Goal: Information Seeking & Learning: Learn about a topic

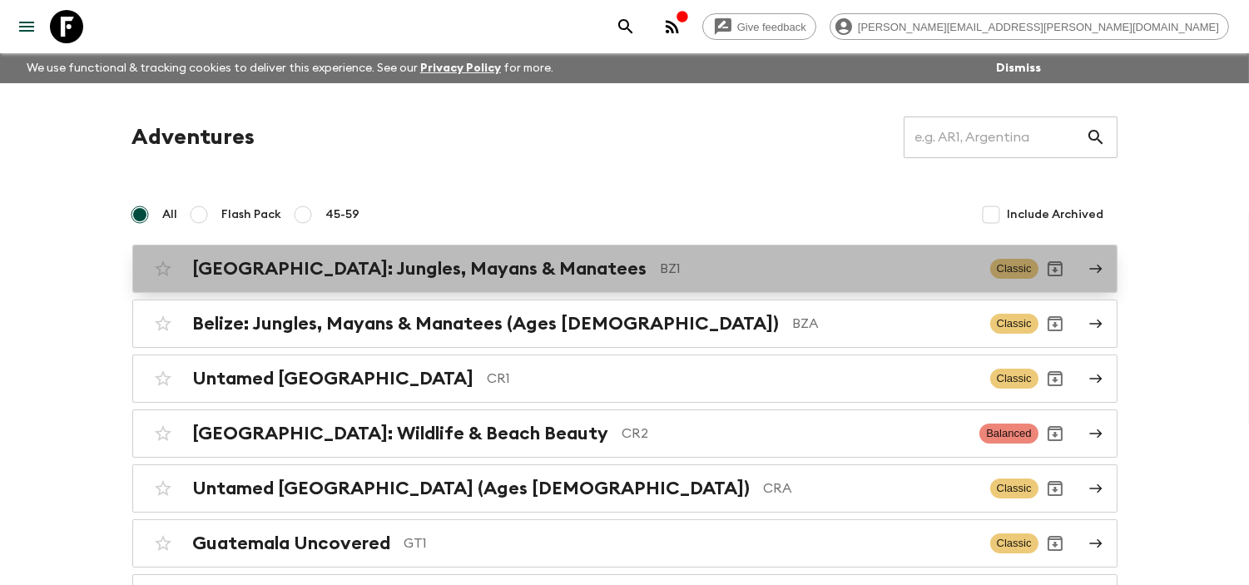
click at [439, 266] on h2 "[GEOGRAPHIC_DATA]: Jungles, Mayans & Manatees" at bounding box center [420, 269] width 454 height 22
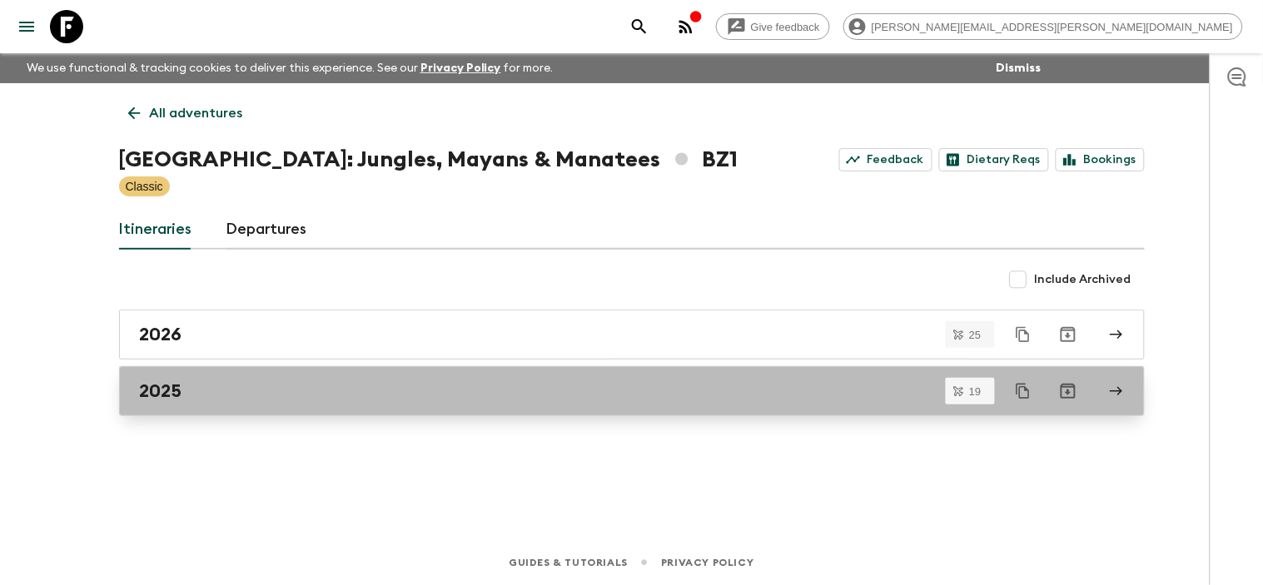
click at [254, 369] on link "2025" at bounding box center [631, 391] width 1025 height 50
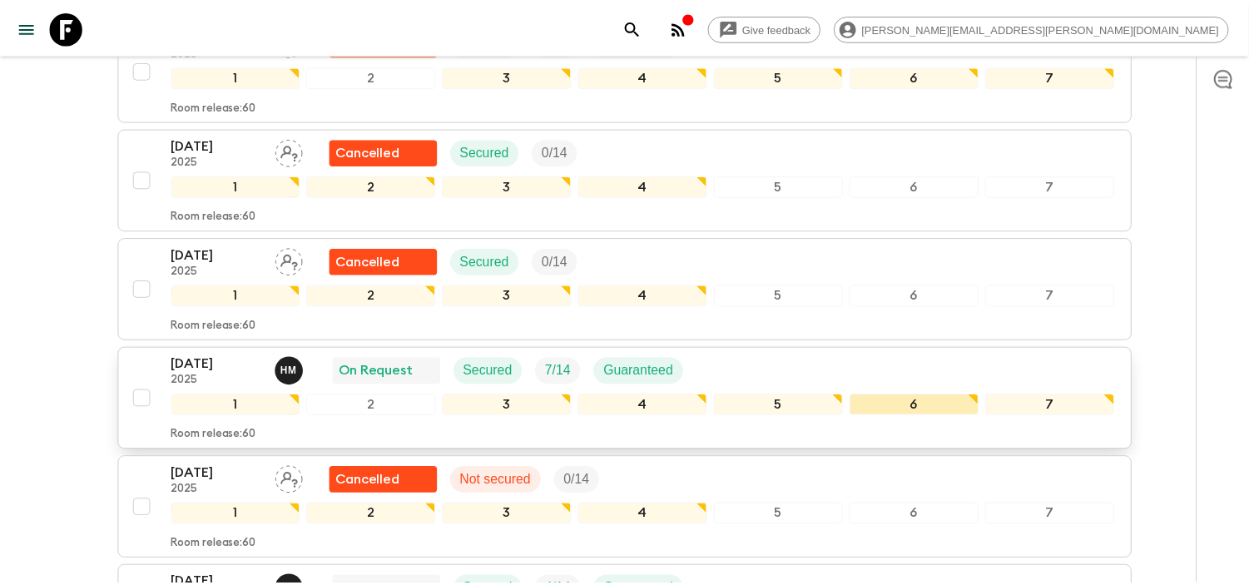
scroll to position [814, 0]
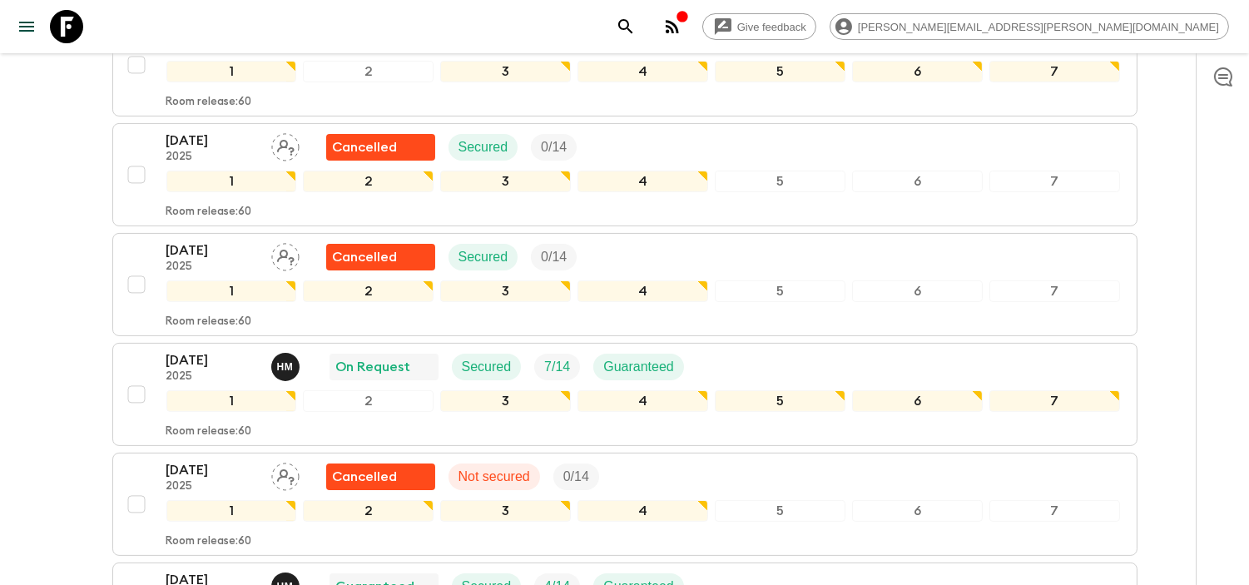
click at [61, 37] on icon at bounding box center [66, 26] width 33 height 33
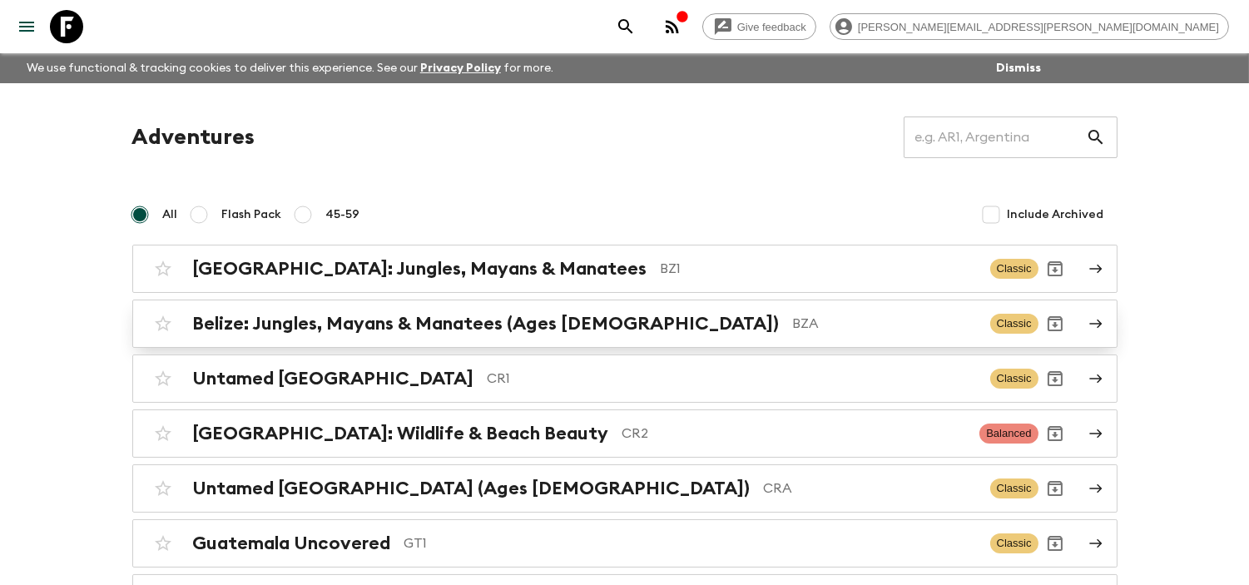
click at [449, 323] on h2 "Belize: Jungles, Mayans & Manatees (Ages [DEMOGRAPHIC_DATA])" at bounding box center [486, 324] width 587 height 22
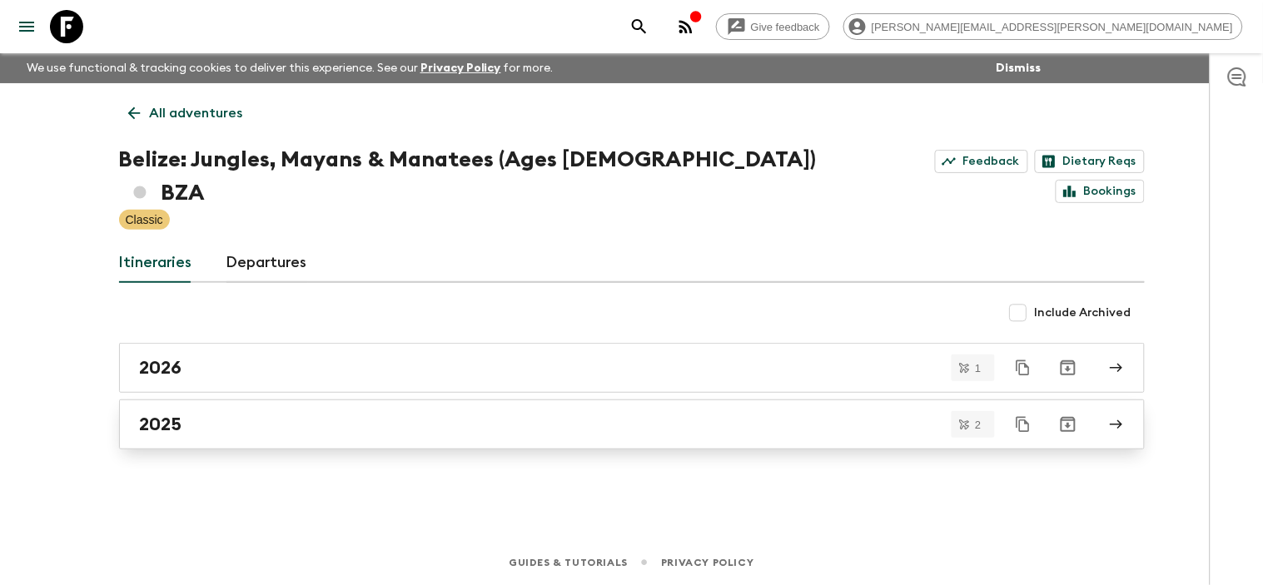
click at [309, 404] on link "2025" at bounding box center [631, 424] width 1025 height 50
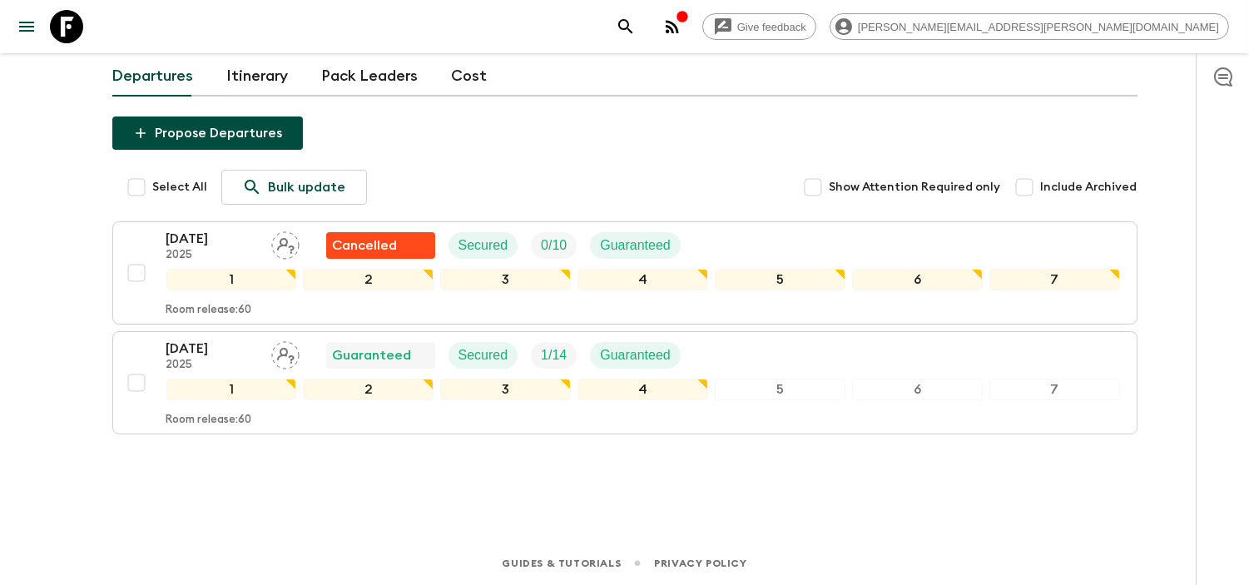
scroll to position [167, 0]
click at [77, 27] on icon at bounding box center [66, 26] width 33 height 33
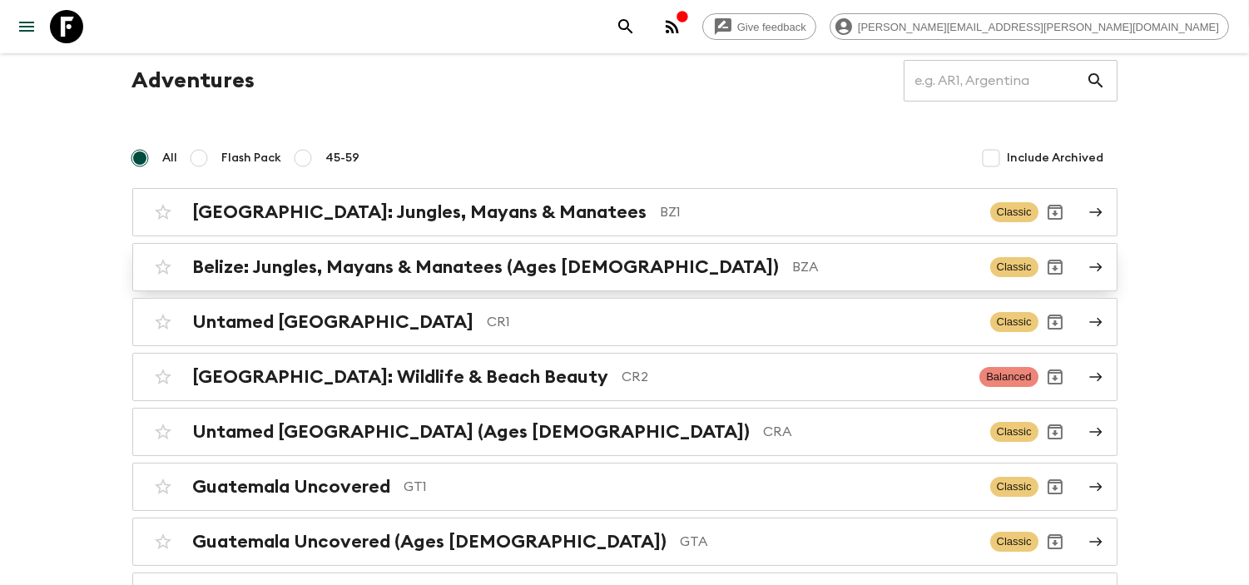
scroll to position [185, 0]
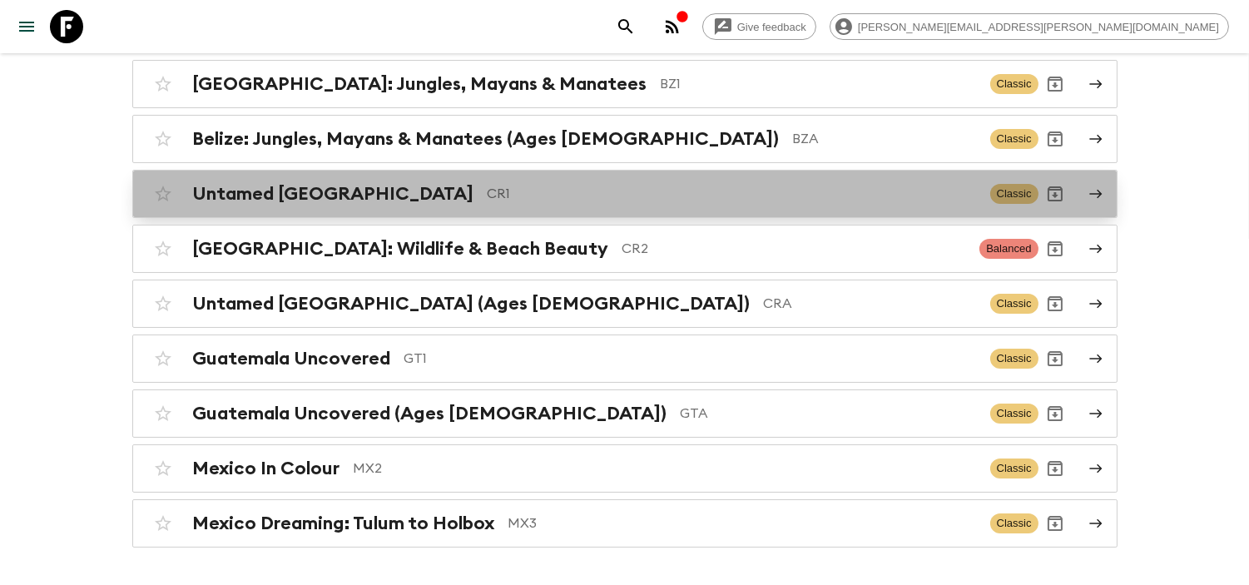
click at [488, 197] on p "CR1" at bounding box center [732, 194] width 489 height 20
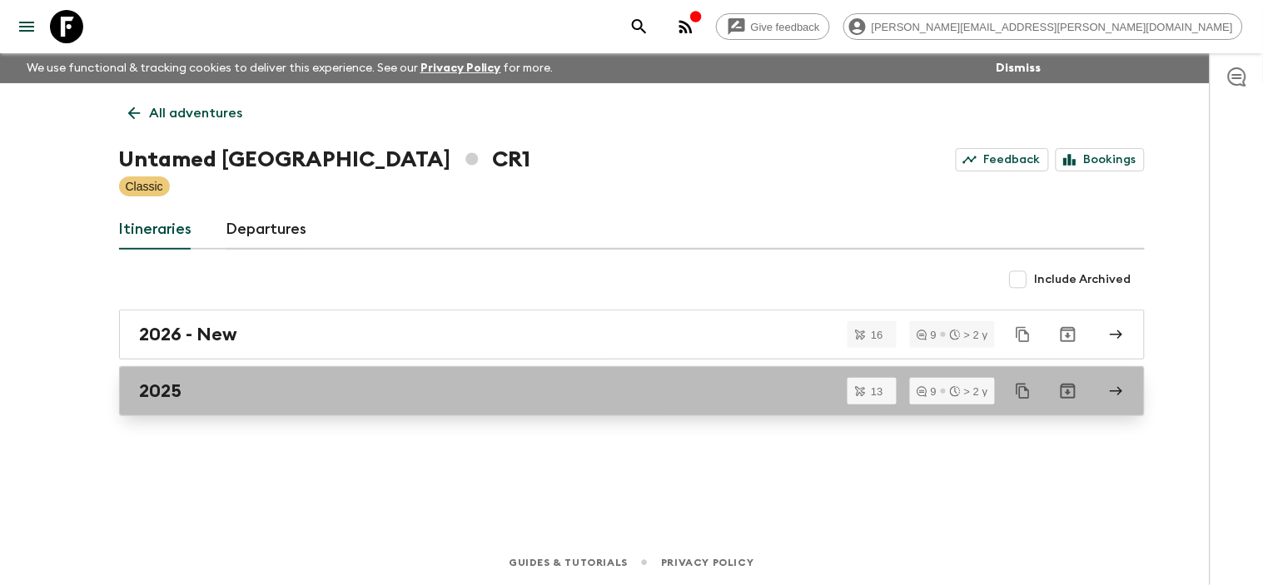
click at [275, 392] on div "2025" at bounding box center [616, 391] width 952 height 22
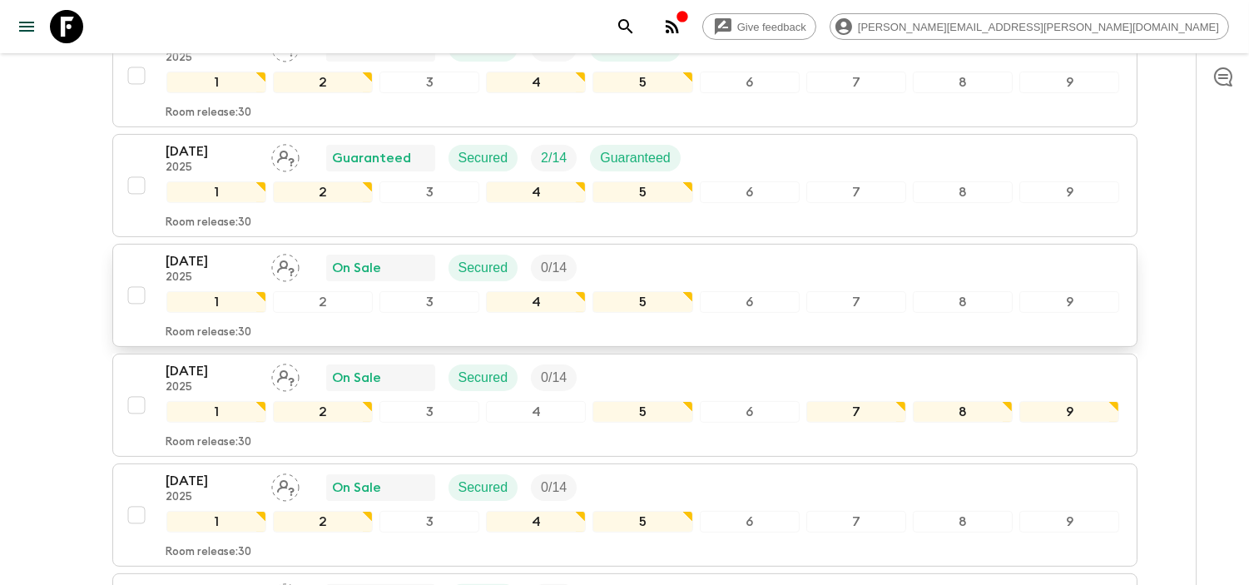
scroll to position [925, 0]
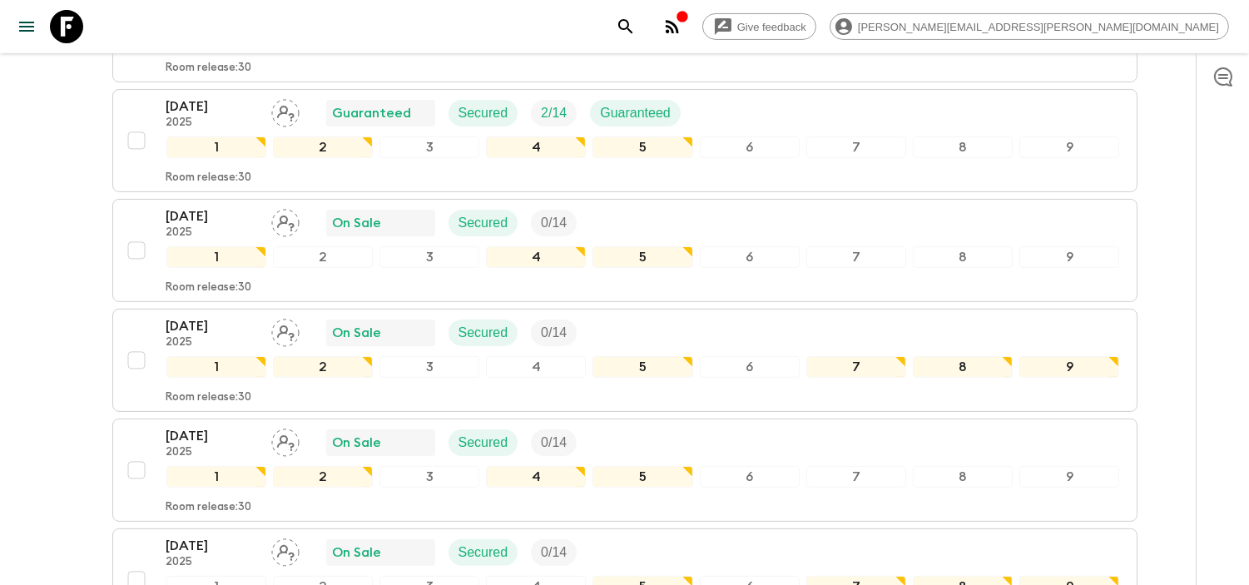
click at [65, 27] on icon at bounding box center [66, 26] width 33 height 33
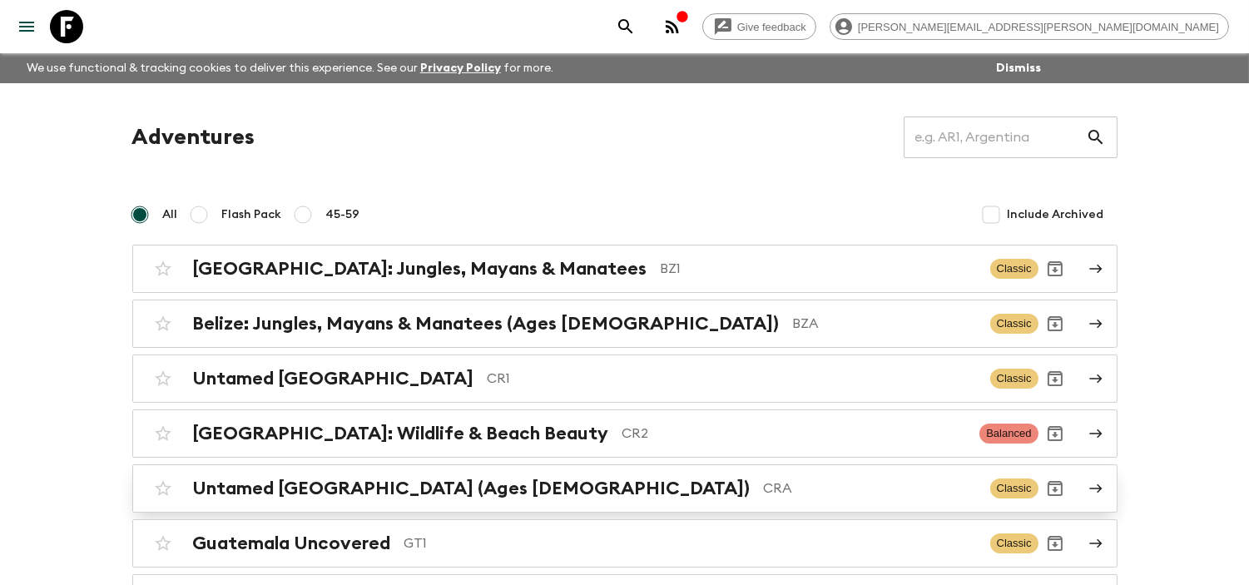
scroll to position [92, 0]
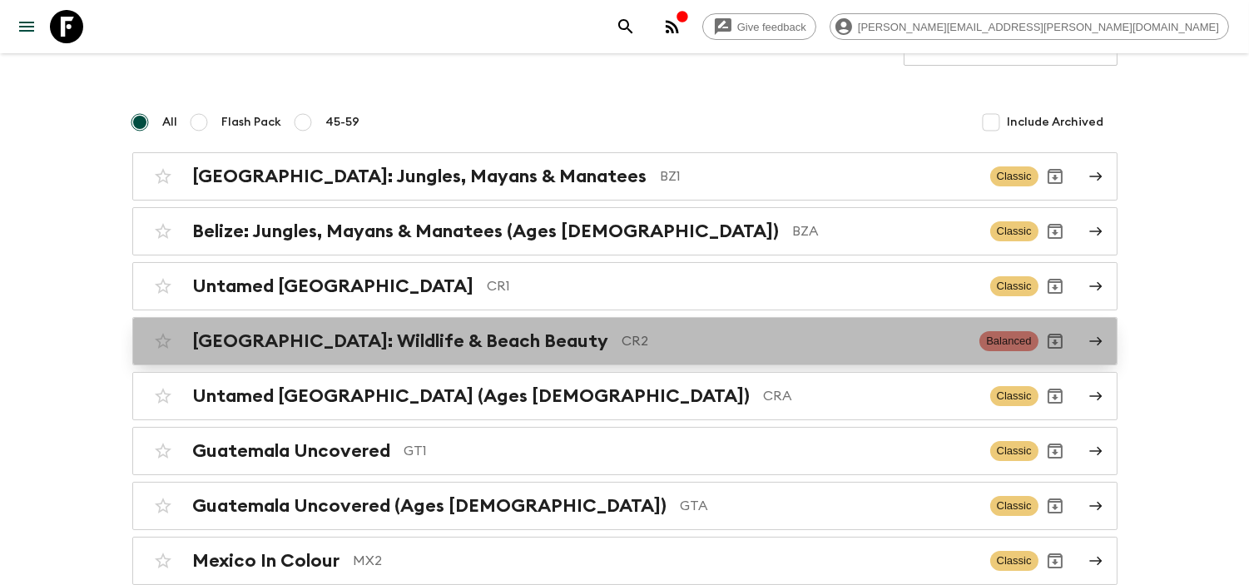
click at [488, 336] on h2 "[GEOGRAPHIC_DATA]: Wildlife & Beach Beauty" at bounding box center [401, 341] width 416 height 22
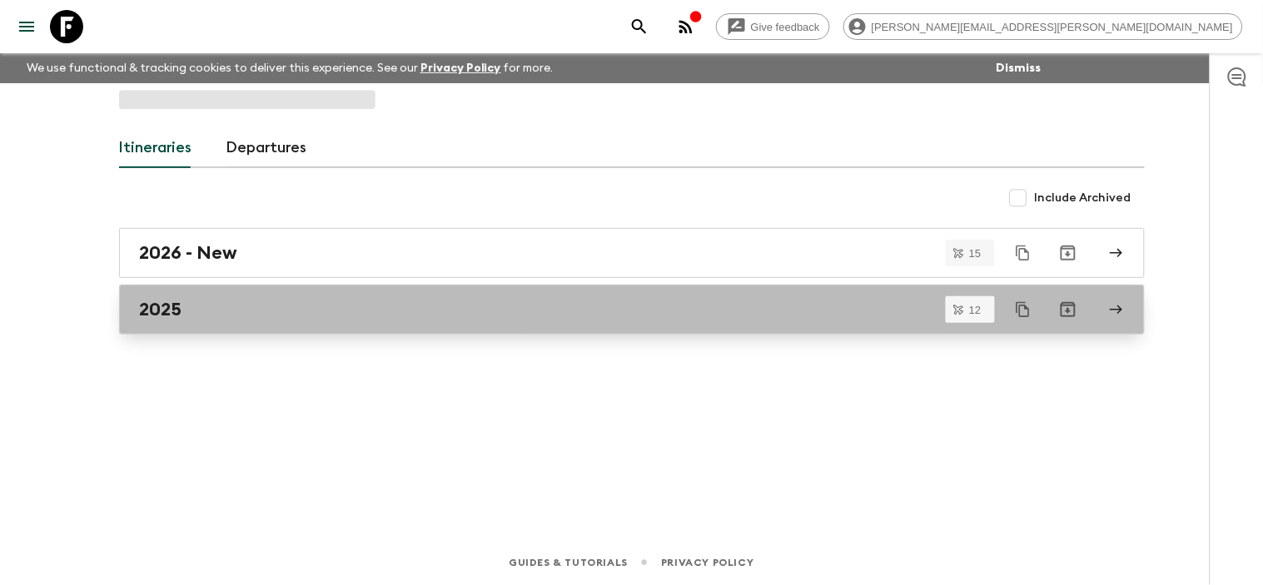
click at [467, 310] on div "2025" at bounding box center [616, 310] width 952 height 22
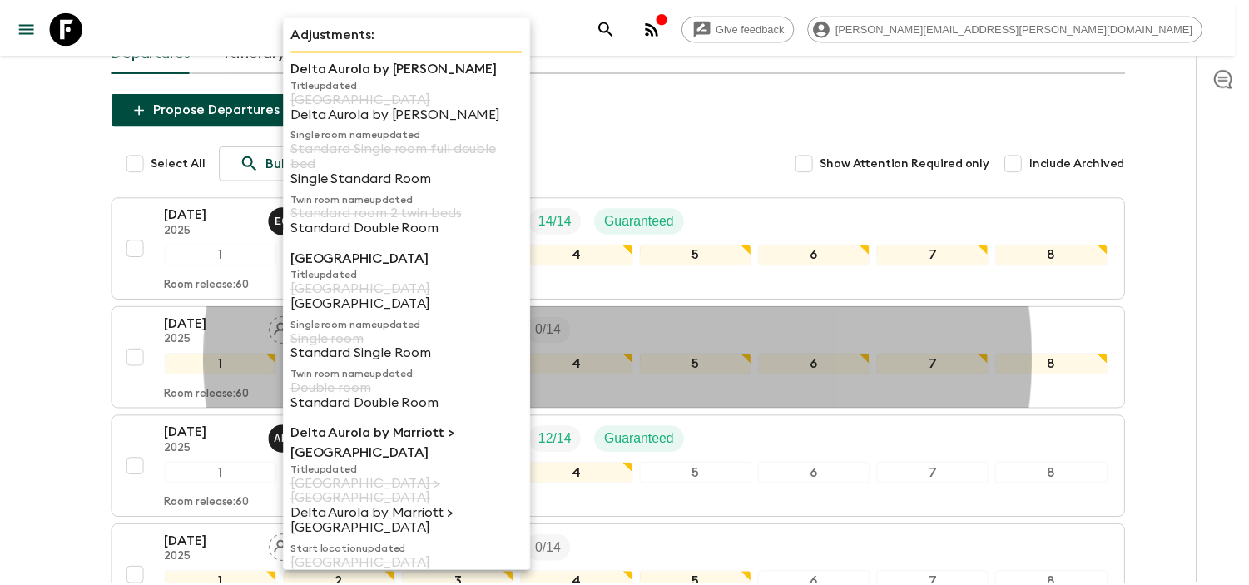
scroll to position [92, 0]
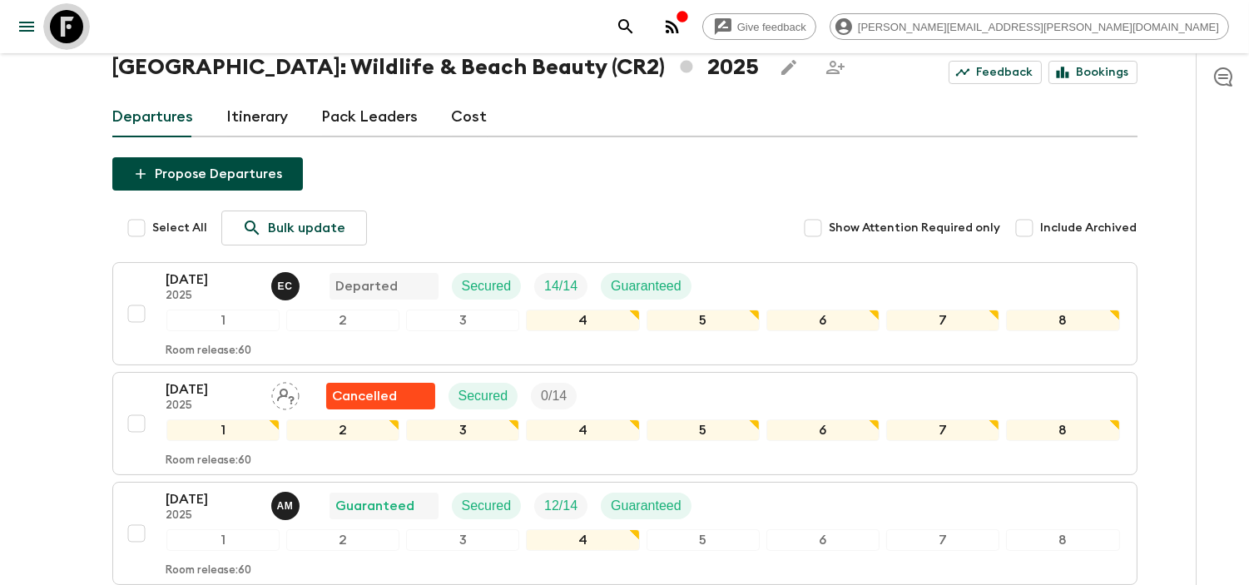
click at [67, 36] on icon at bounding box center [66, 26] width 33 height 33
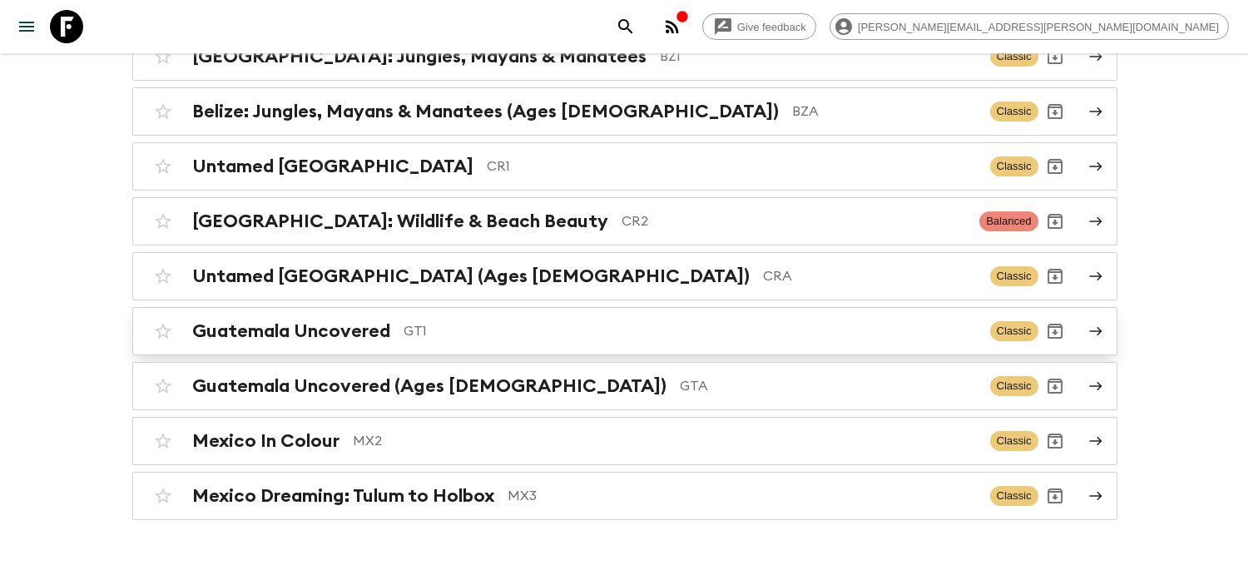
scroll to position [239, 0]
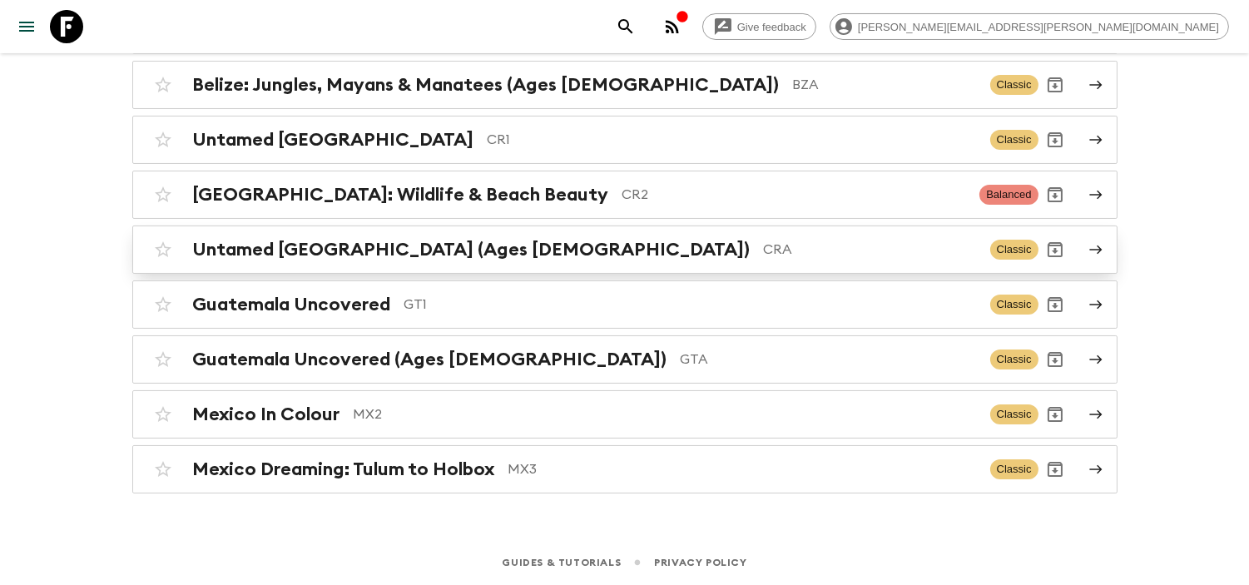
click at [764, 247] on p "CRA" at bounding box center [870, 250] width 213 height 20
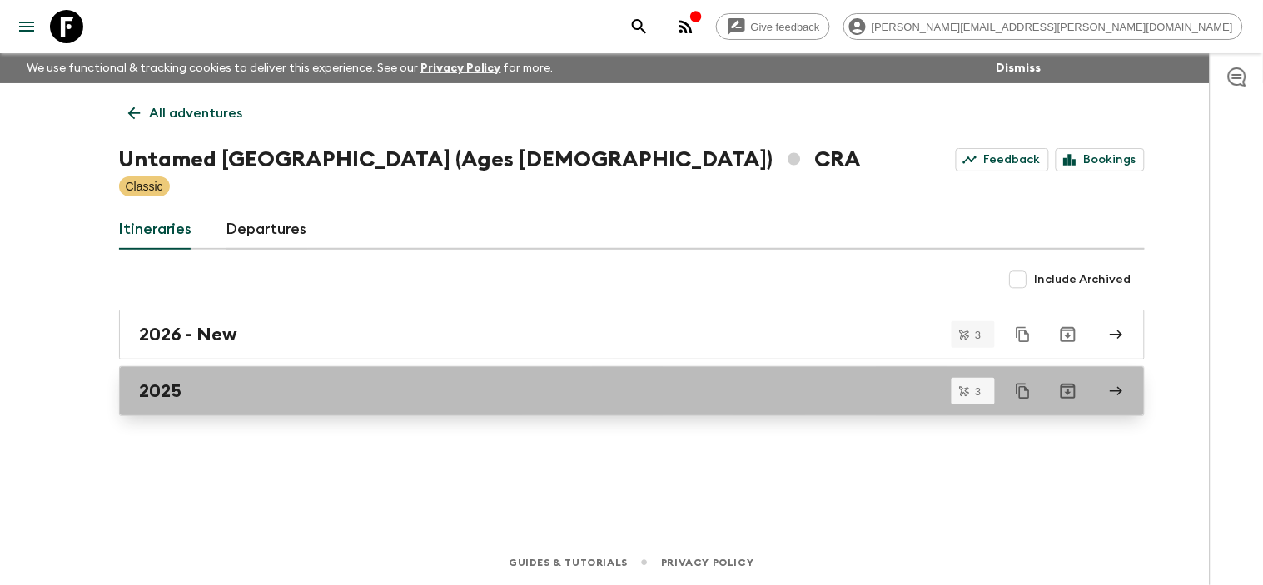
click at [234, 385] on div "2025" at bounding box center [616, 391] width 952 height 22
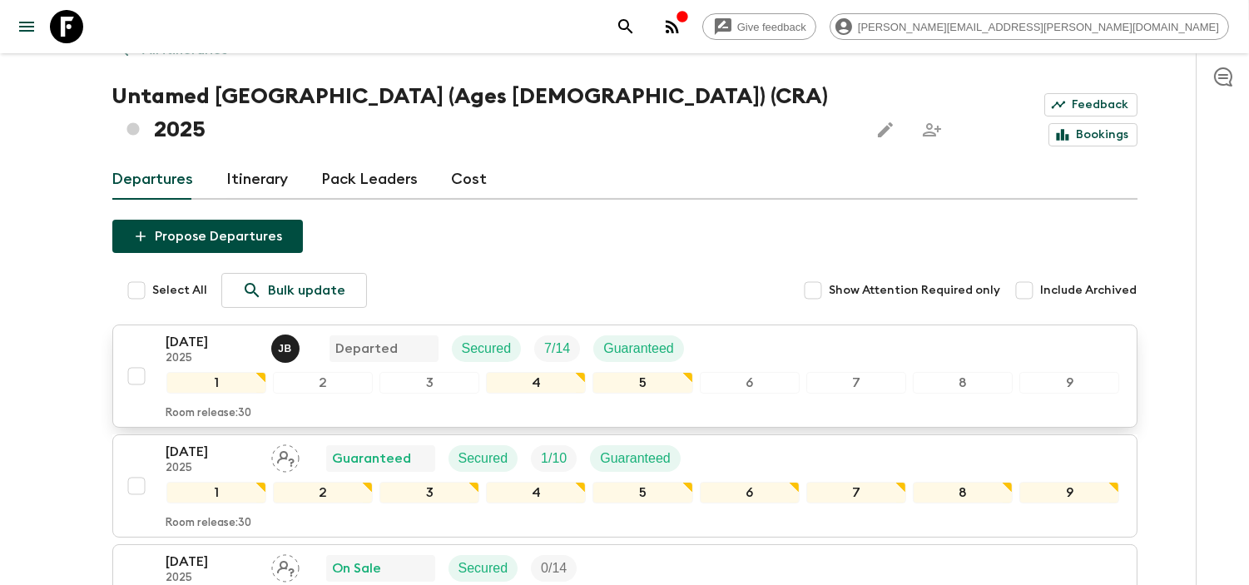
scroll to position [185, 0]
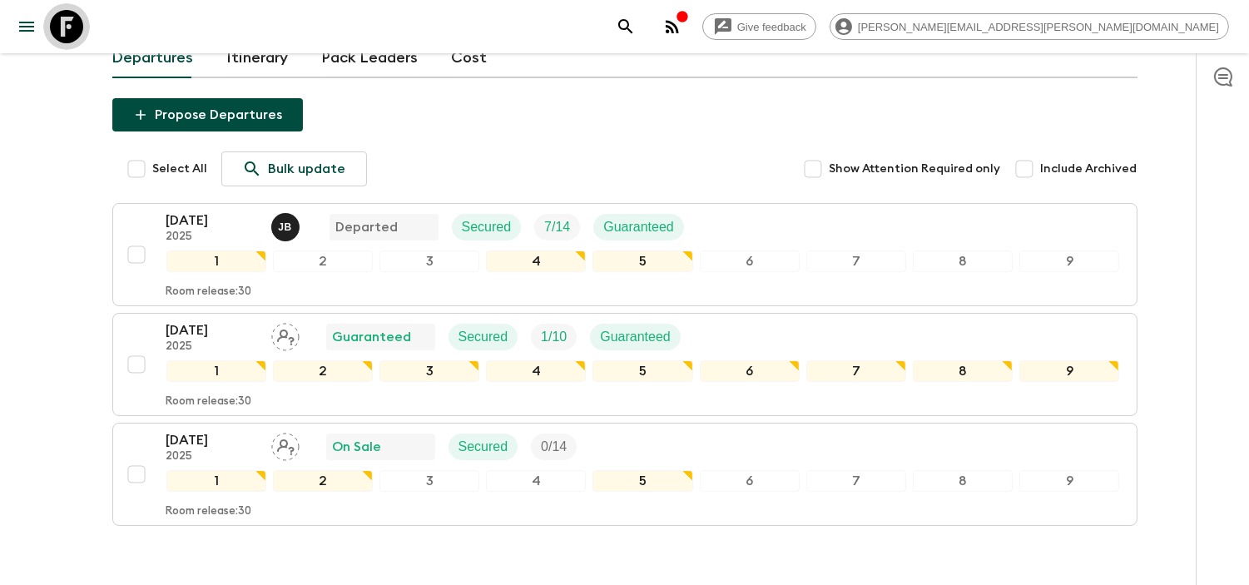
click at [78, 23] on icon at bounding box center [66, 26] width 33 height 33
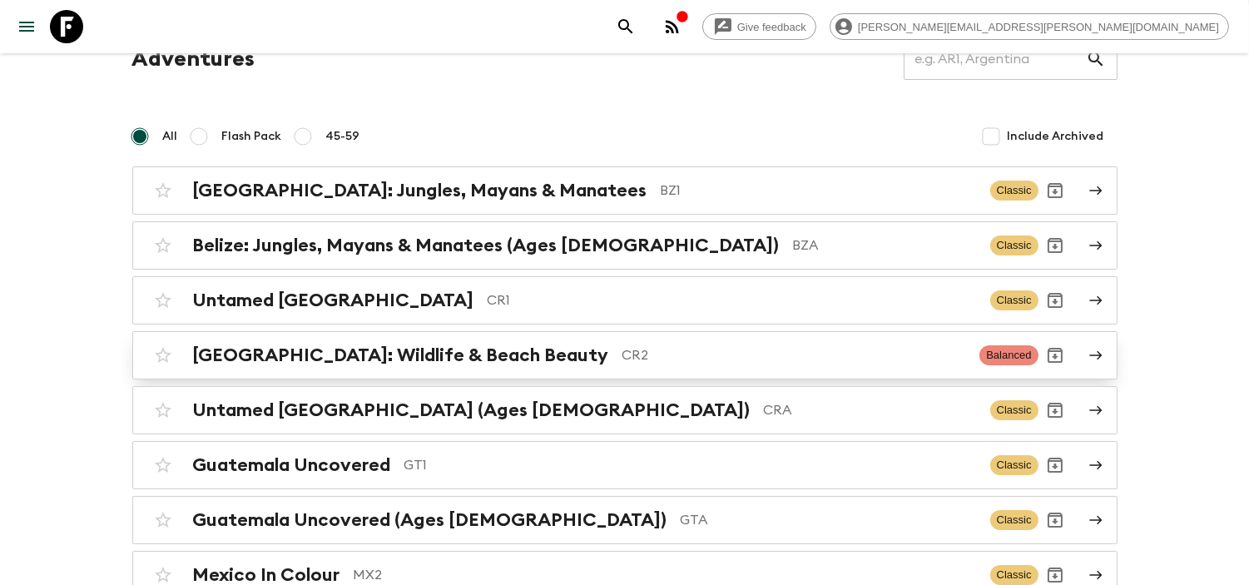
scroll to position [185, 0]
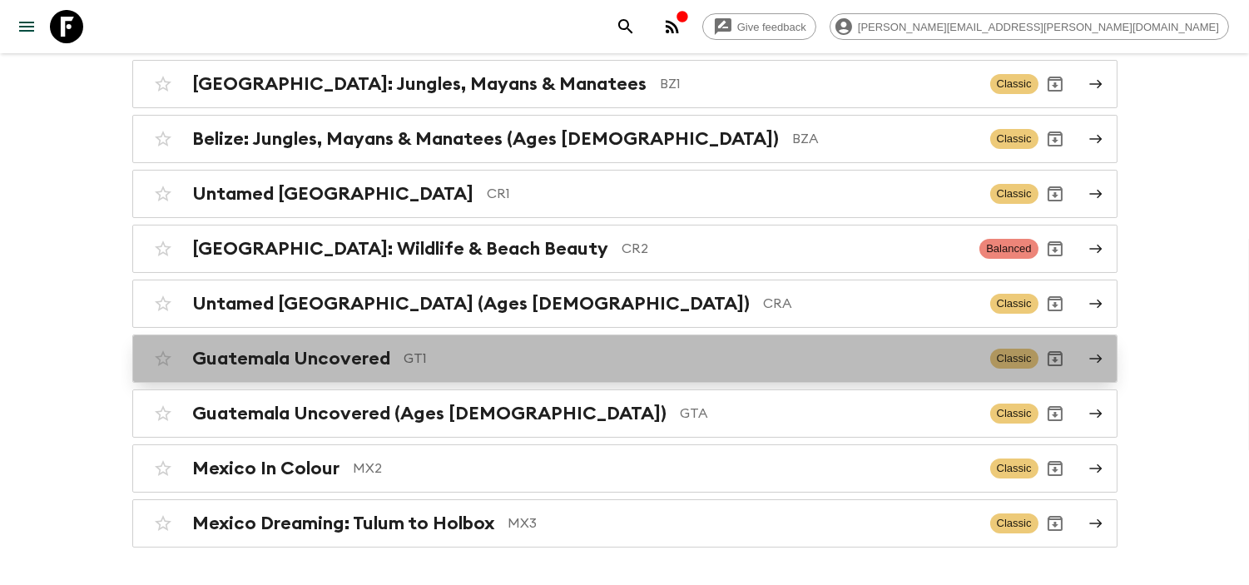
click at [389, 373] on div "Guatemala Uncovered GT1 Classic" at bounding box center [592, 358] width 892 height 33
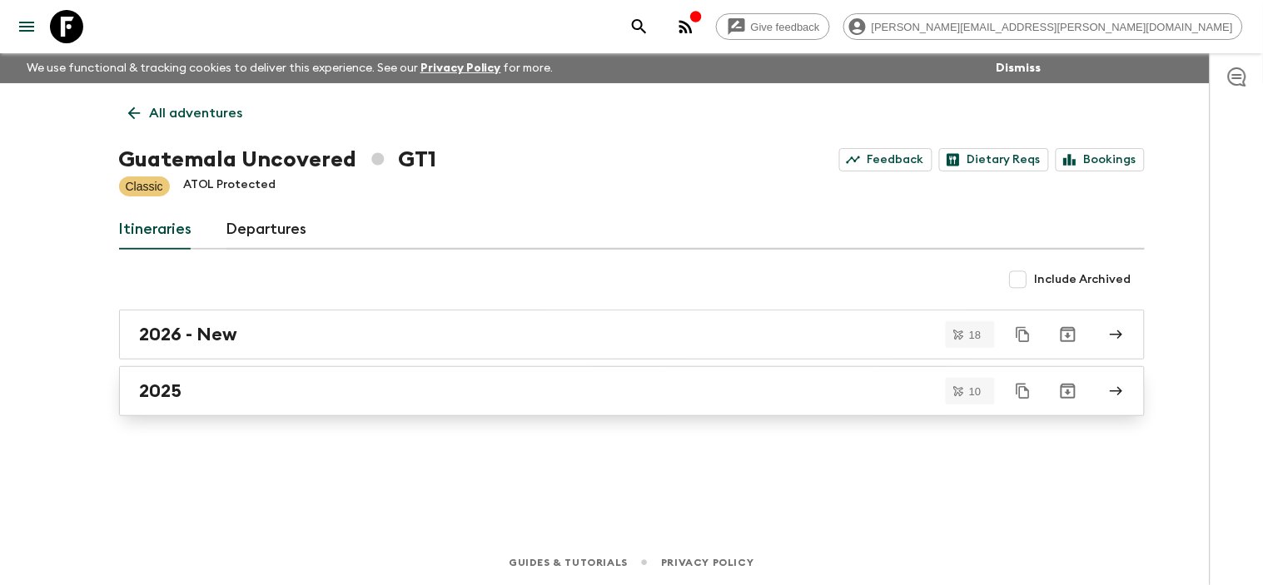
click at [367, 389] on div "2025" at bounding box center [616, 391] width 952 height 22
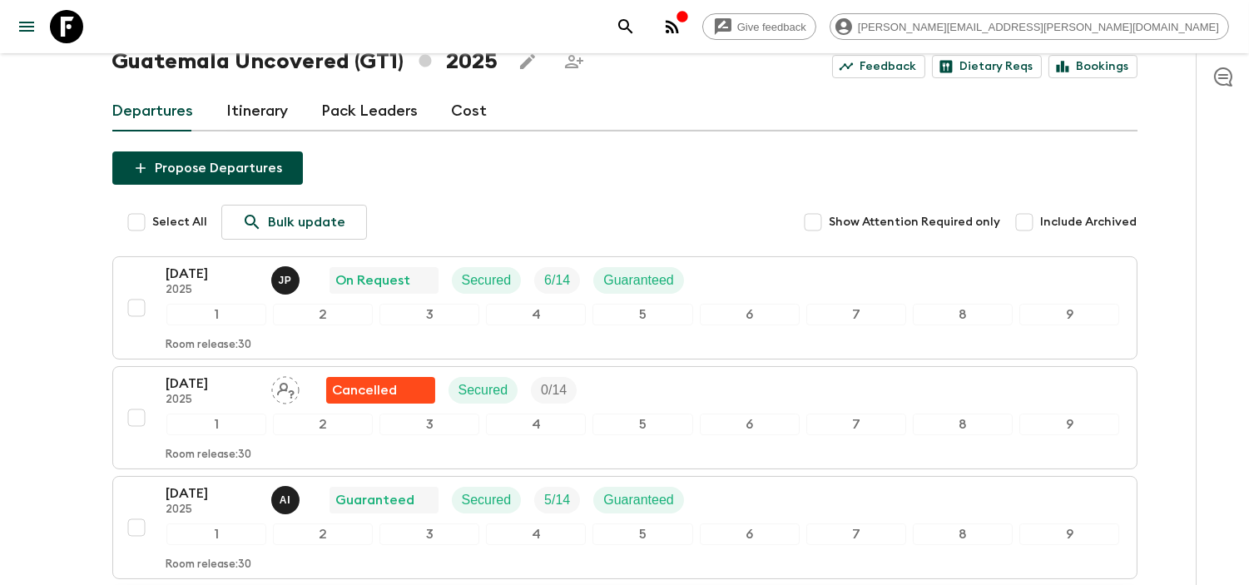
scroll to position [92, 0]
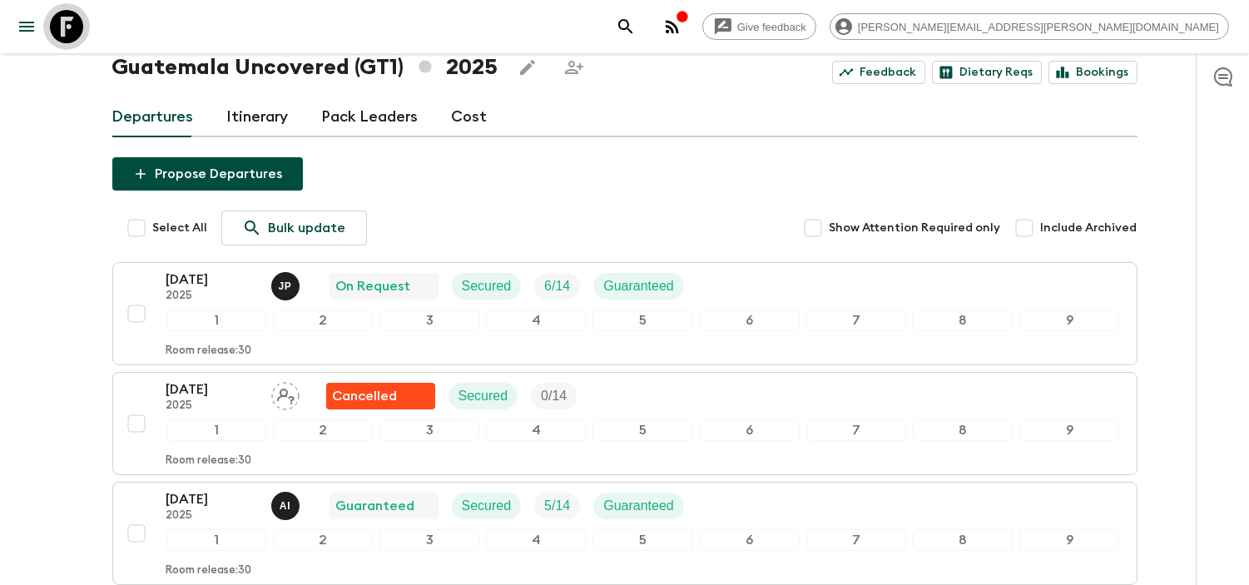
drag, startPoint x: 71, startPoint y: 30, endPoint x: 88, endPoint y: 56, distance: 31.2
click at [70, 30] on icon at bounding box center [66, 26] width 33 height 33
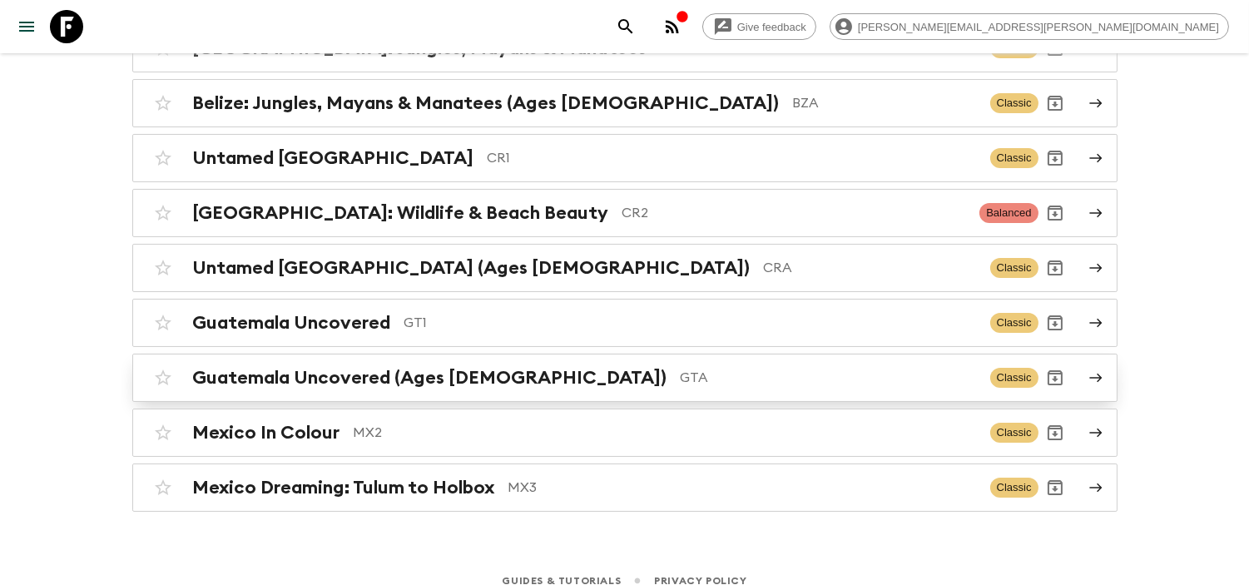
scroll to position [239, 0]
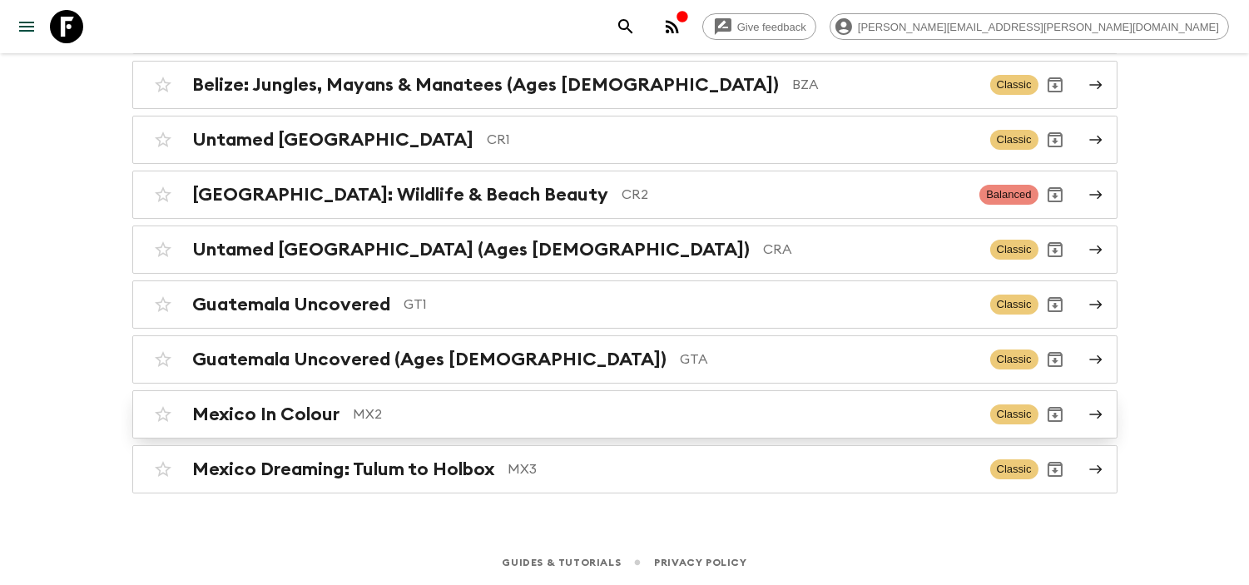
click at [410, 417] on p "MX2" at bounding box center [665, 414] width 623 height 20
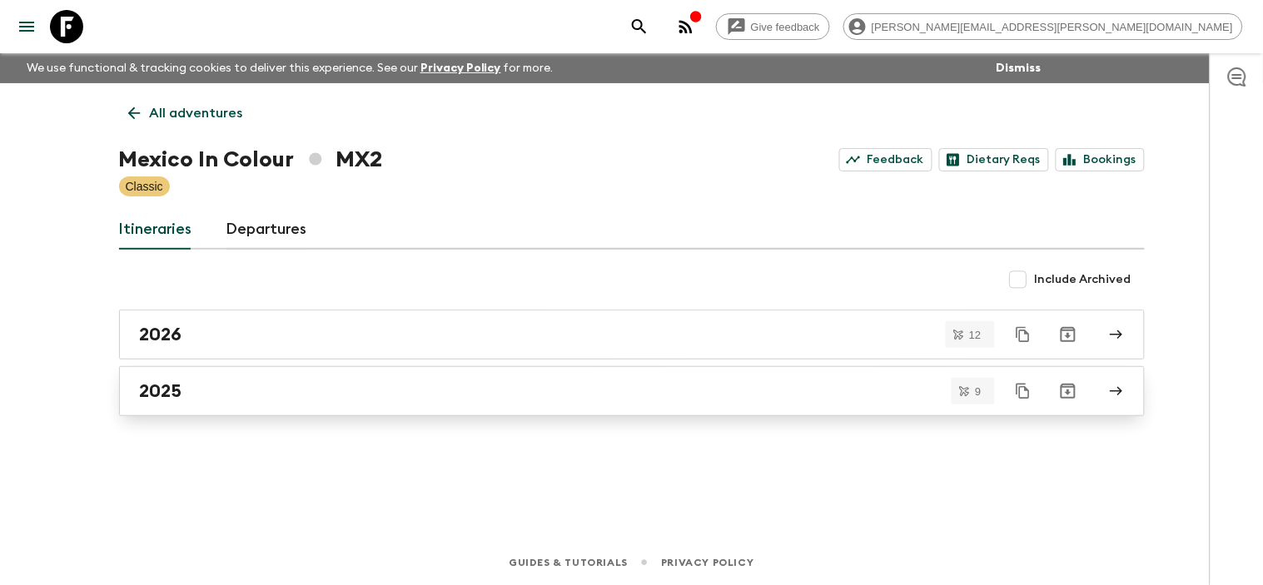
click at [360, 400] on div "2025" at bounding box center [616, 391] width 952 height 22
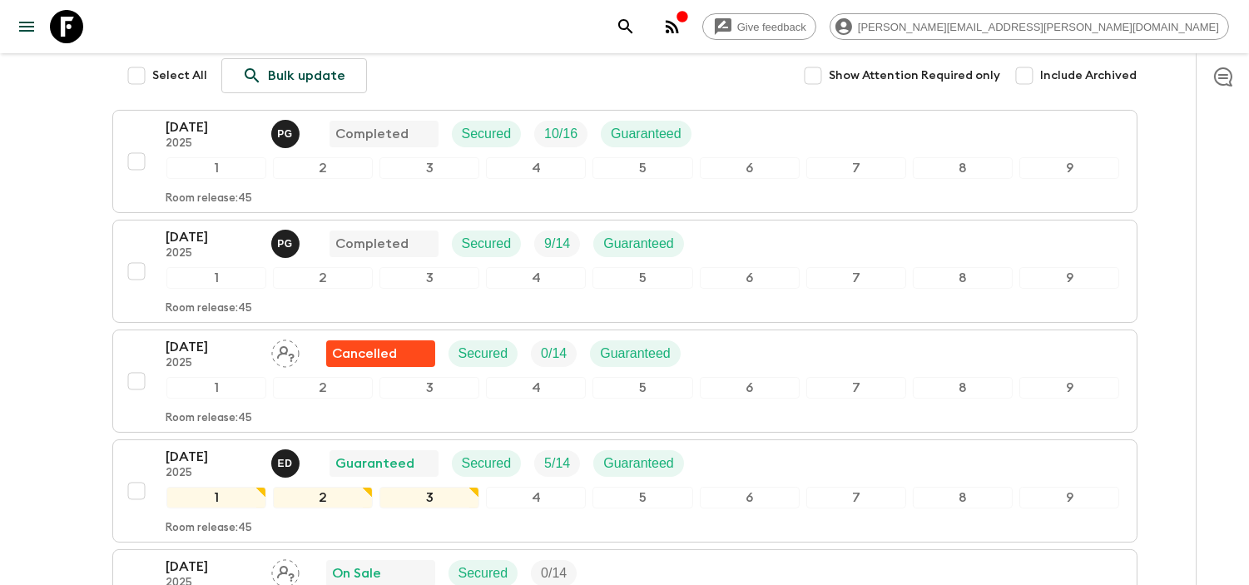
scroll to position [277, 0]
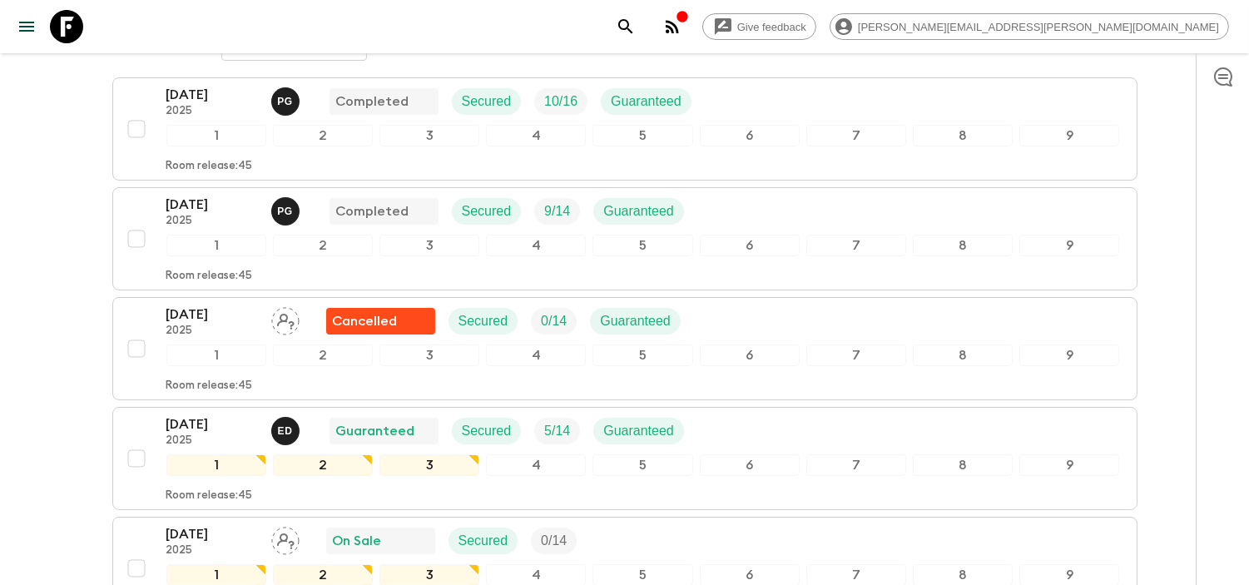
click at [67, 21] on icon at bounding box center [66, 26] width 33 height 33
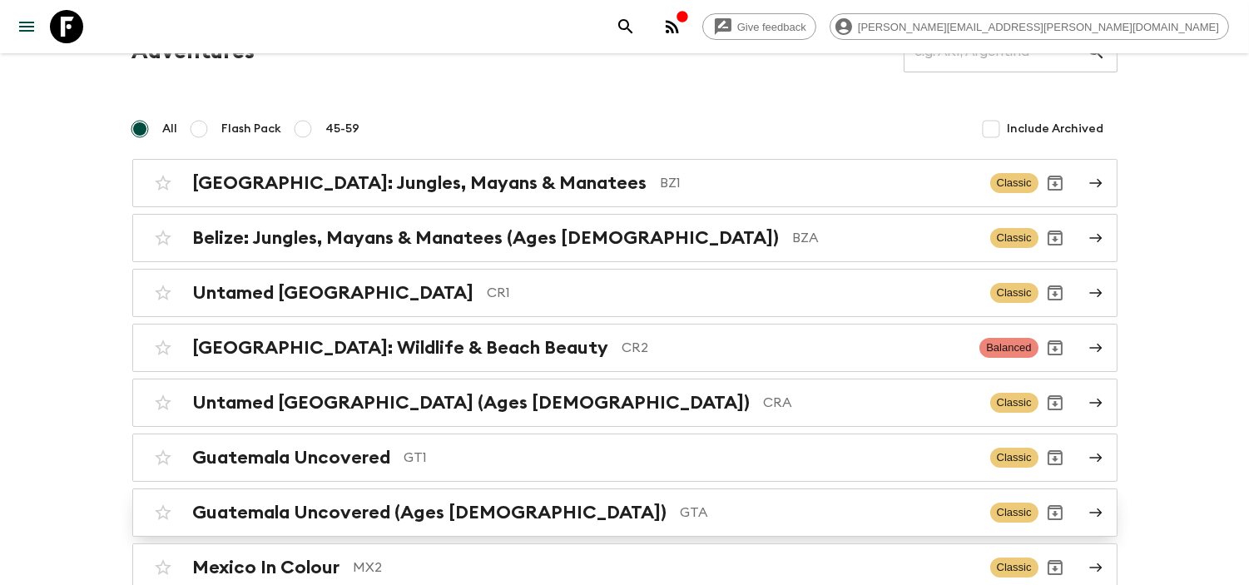
scroll to position [185, 0]
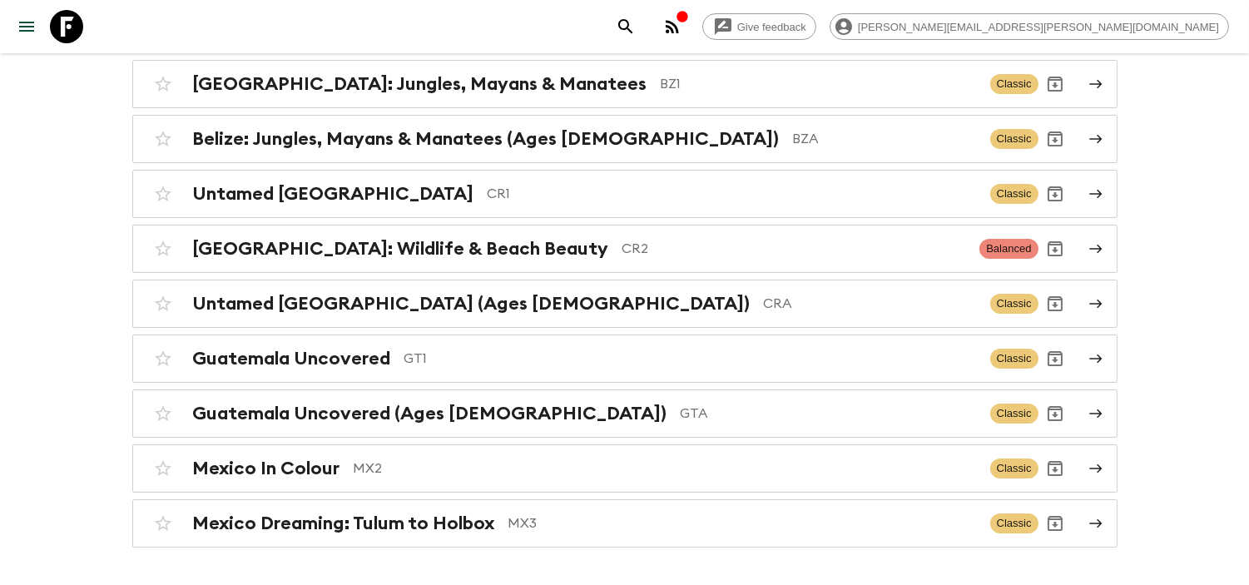
click at [447, 530] on h2 "Mexico Dreaming: Tulum to Holbox" at bounding box center [344, 524] width 302 height 22
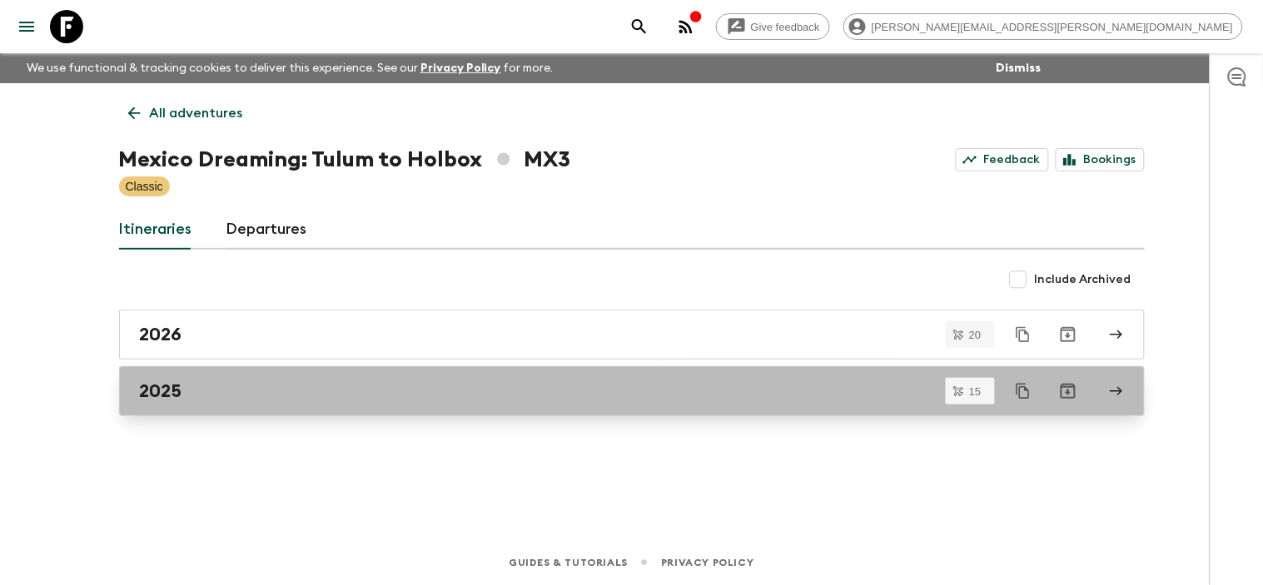
click at [320, 370] on link "2025" at bounding box center [631, 391] width 1025 height 50
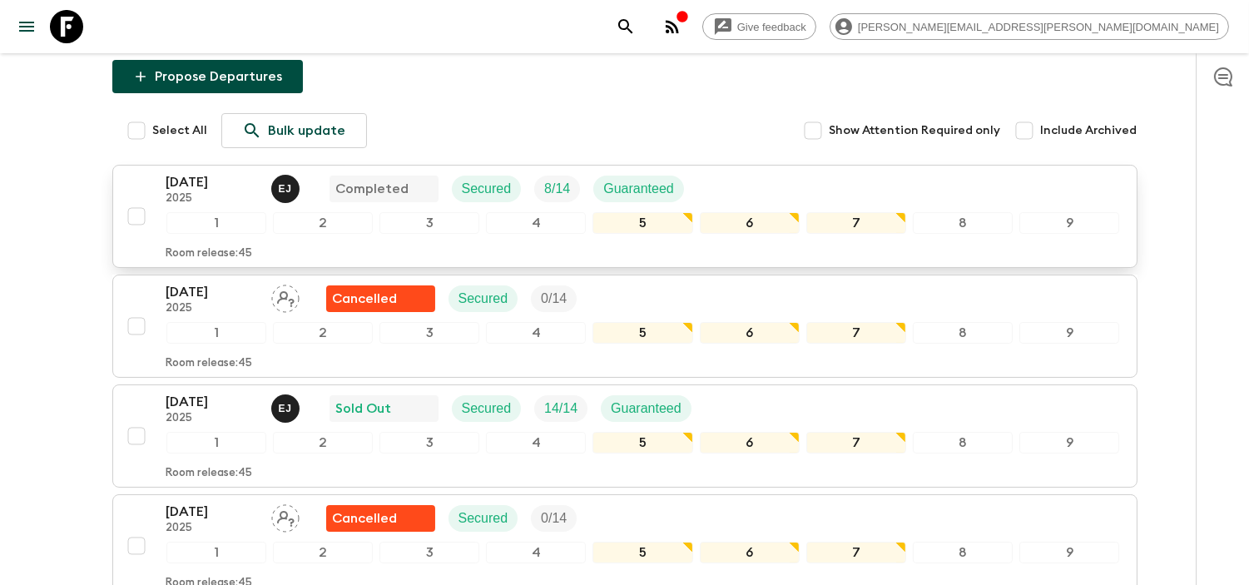
scroll to position [277, 0]
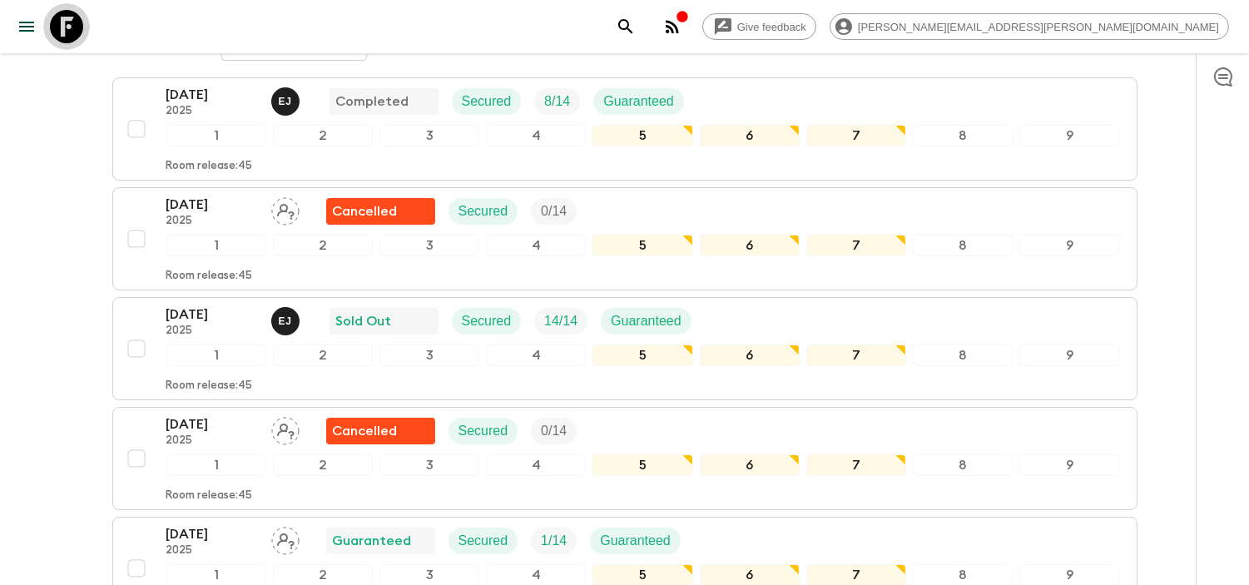
drag, startPoint x: 69, startPoint y: 36, endPoint x: 80, endPoint y: 52, distance: 19.2
click at [69, 37] on icon at bounding box center [66, 26] width 33 height 33
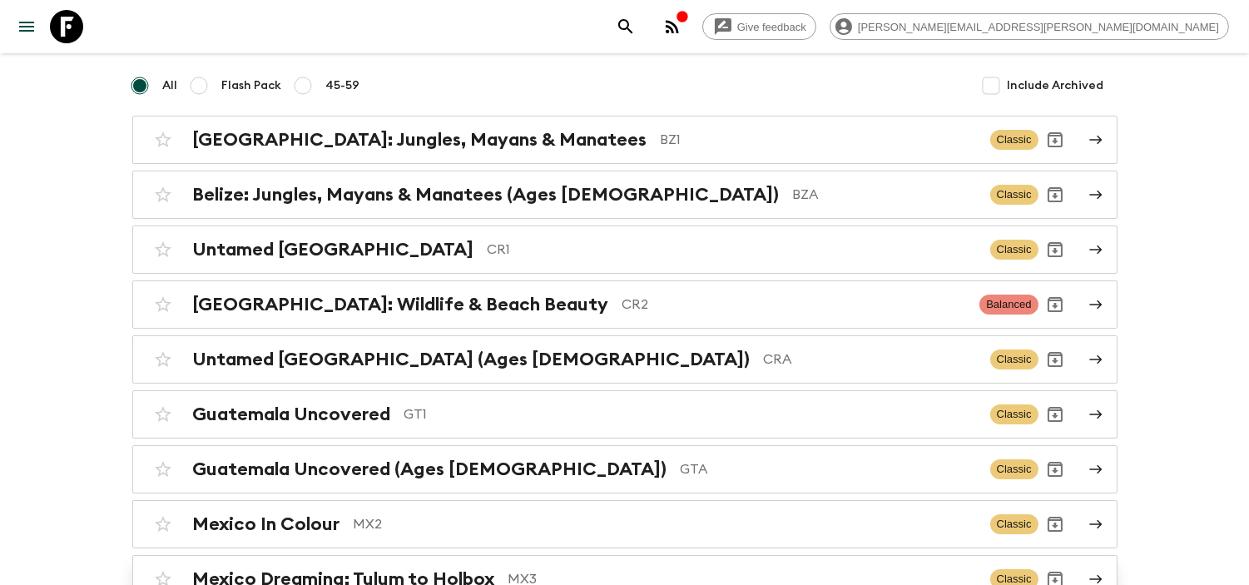
scroll to position [239, 0]
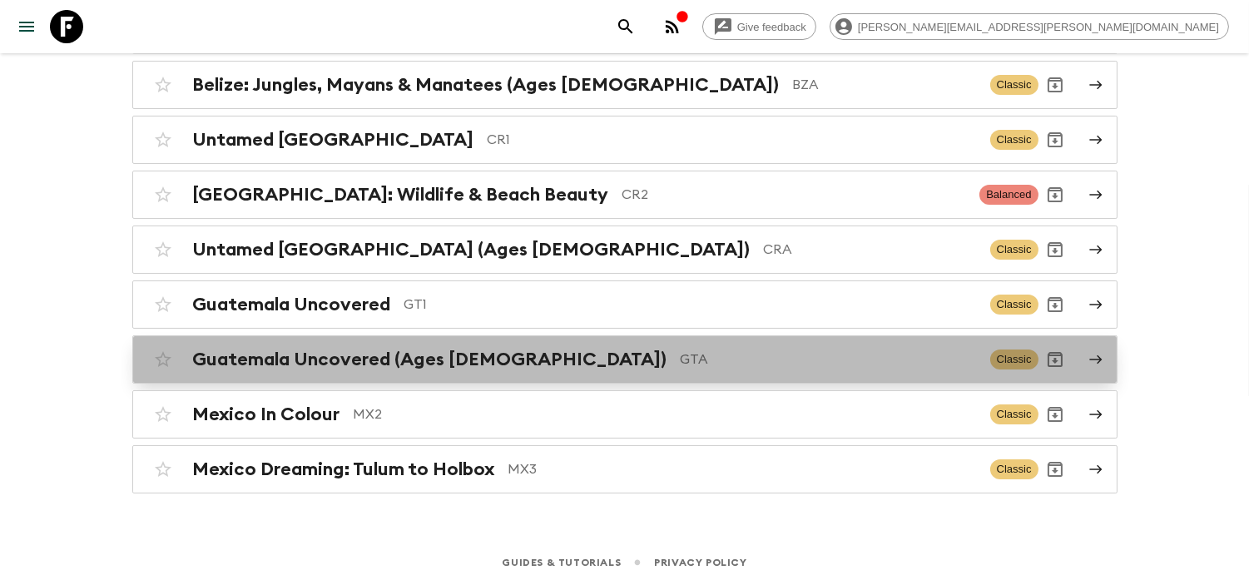
click at [411, 362] on h2 "Guatemala Uncovered (Ages [DEMOGRAPHIC_DATA])" at bounding box center [430, 360] width 474 height 22
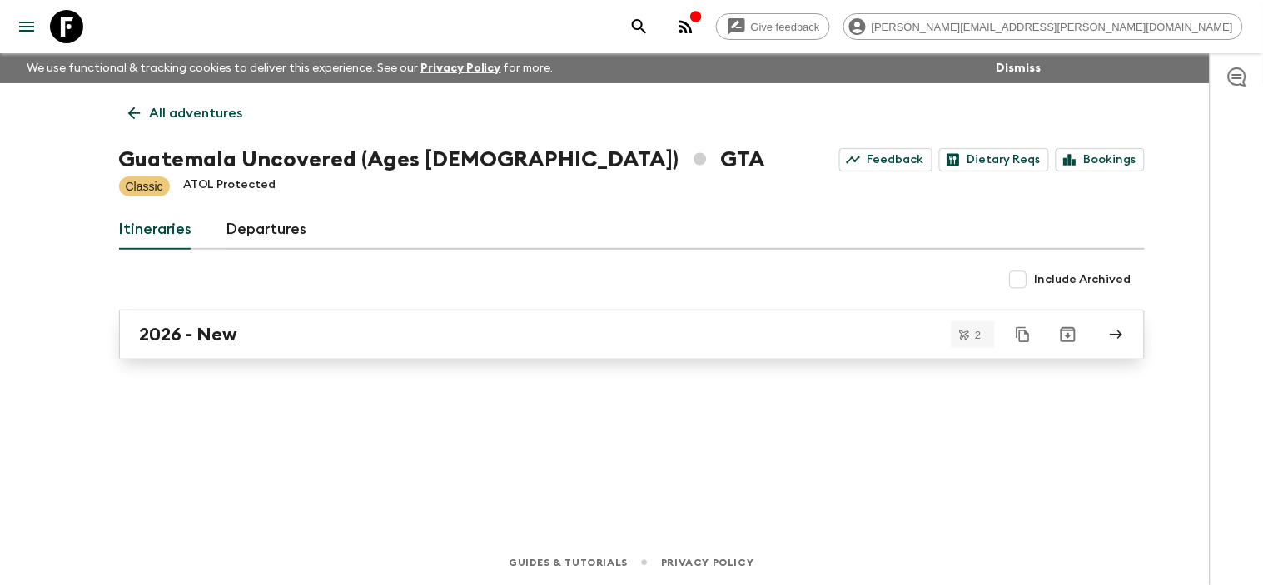
click at [321, 352] on link "2026 - New" at bounding box center [631, 335] width 1025 height 50
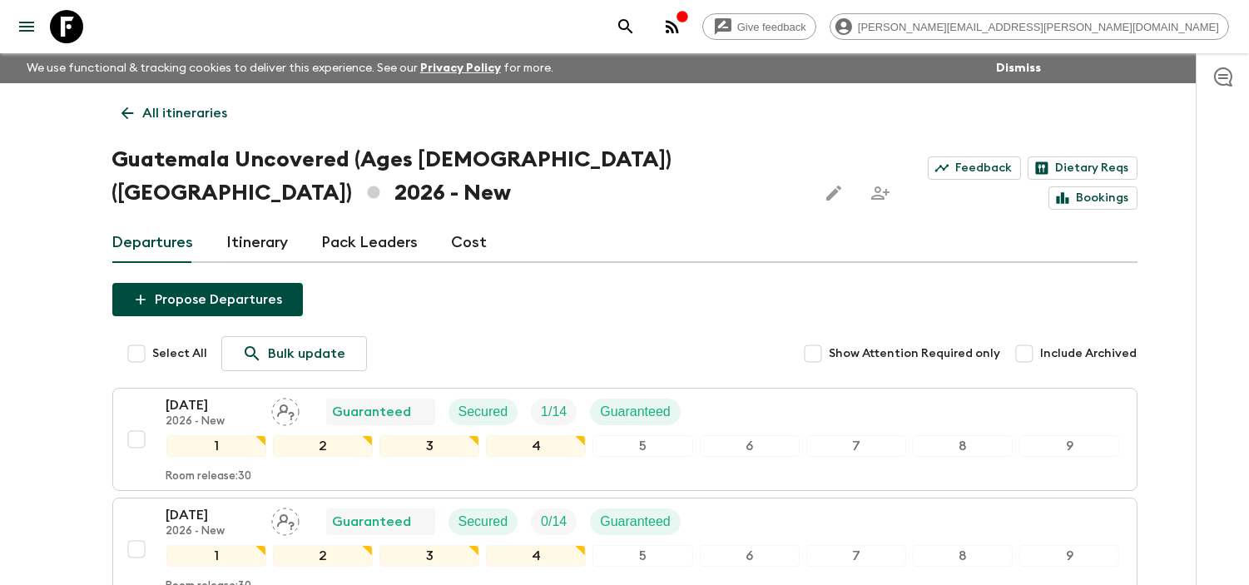
click at [67, 10] on icon at bounding box center [66, 26] width 33 height 33
